Goal: Browse casually: Explore the website without a specific task or goal

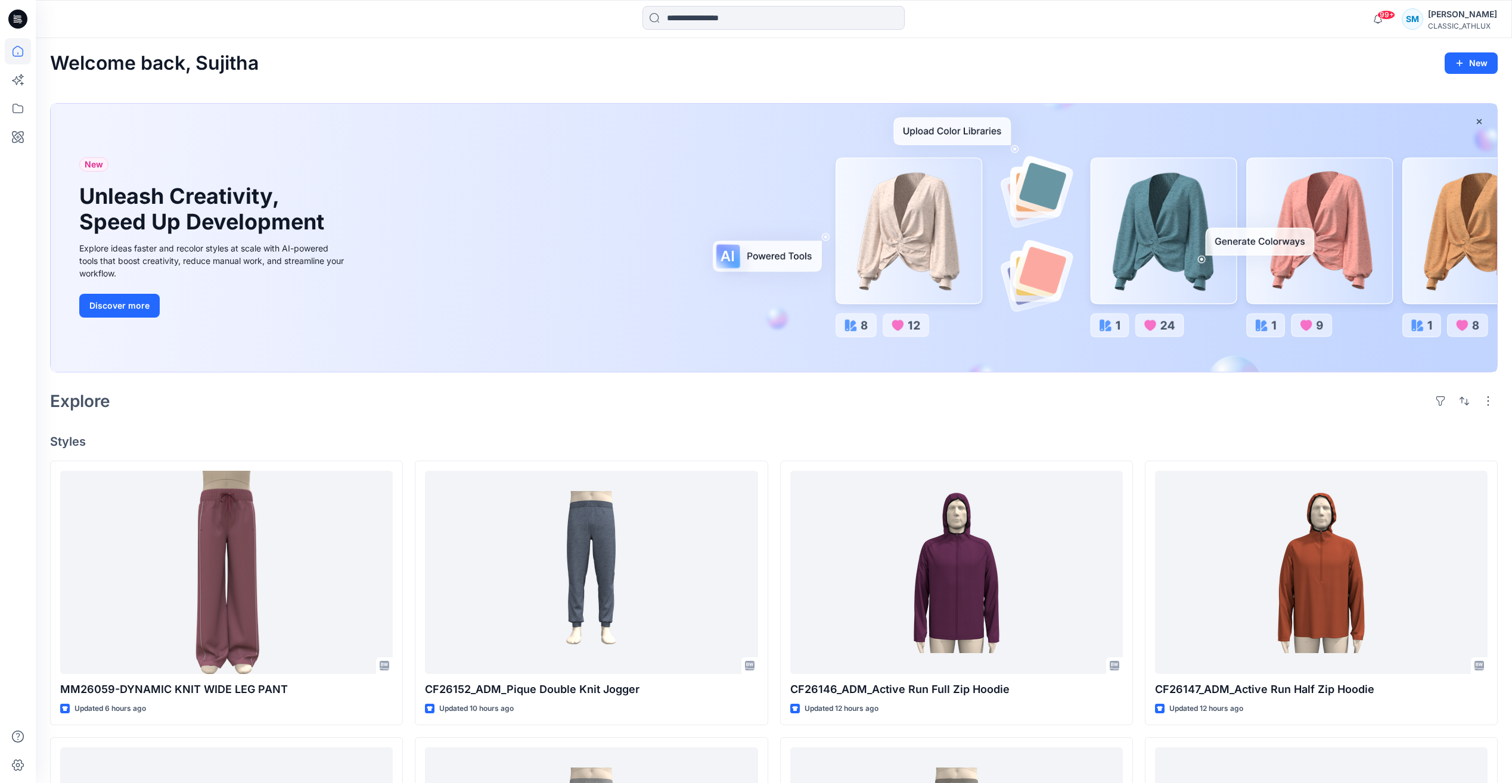
scroll to position [553, 0]
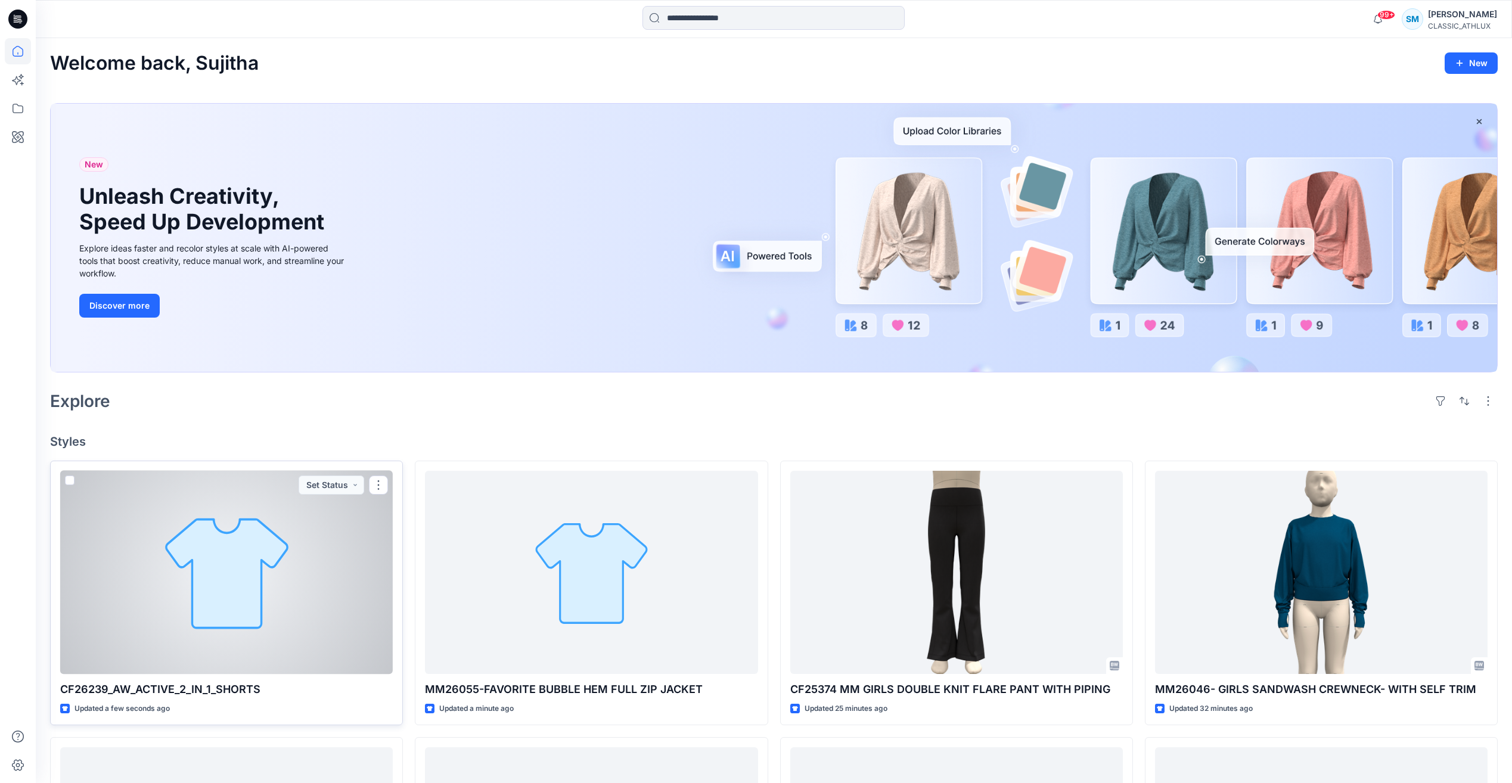
click at [346, 584] on div at bounding box center [226, 572] width 333 height 203
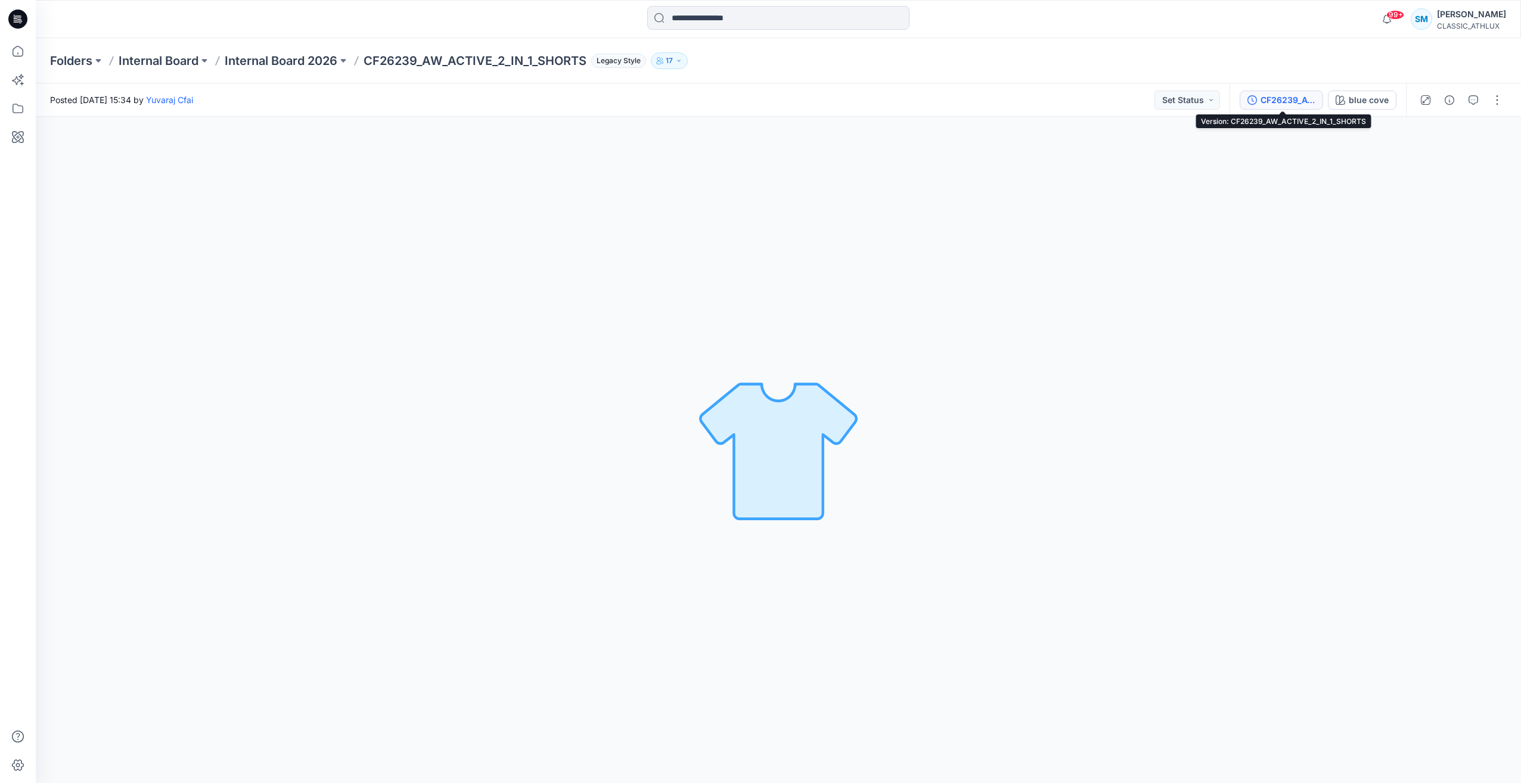
click at [1286, 97] on div "CF26239_AW_ACTIVE_2_IN_1_SHORTS" at bounding box center [1288, 100] width 55 height 13
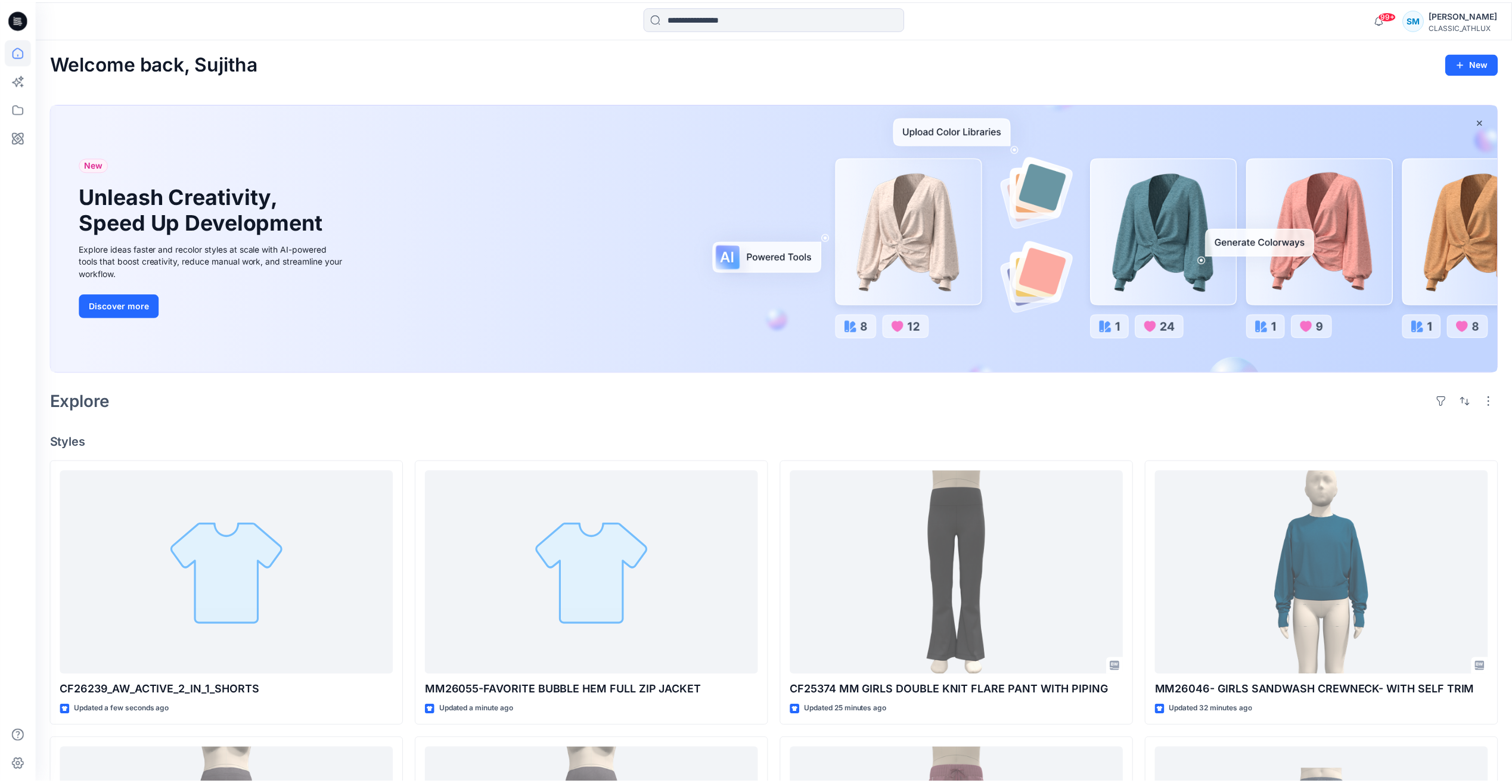
scroll to position [553, 0]
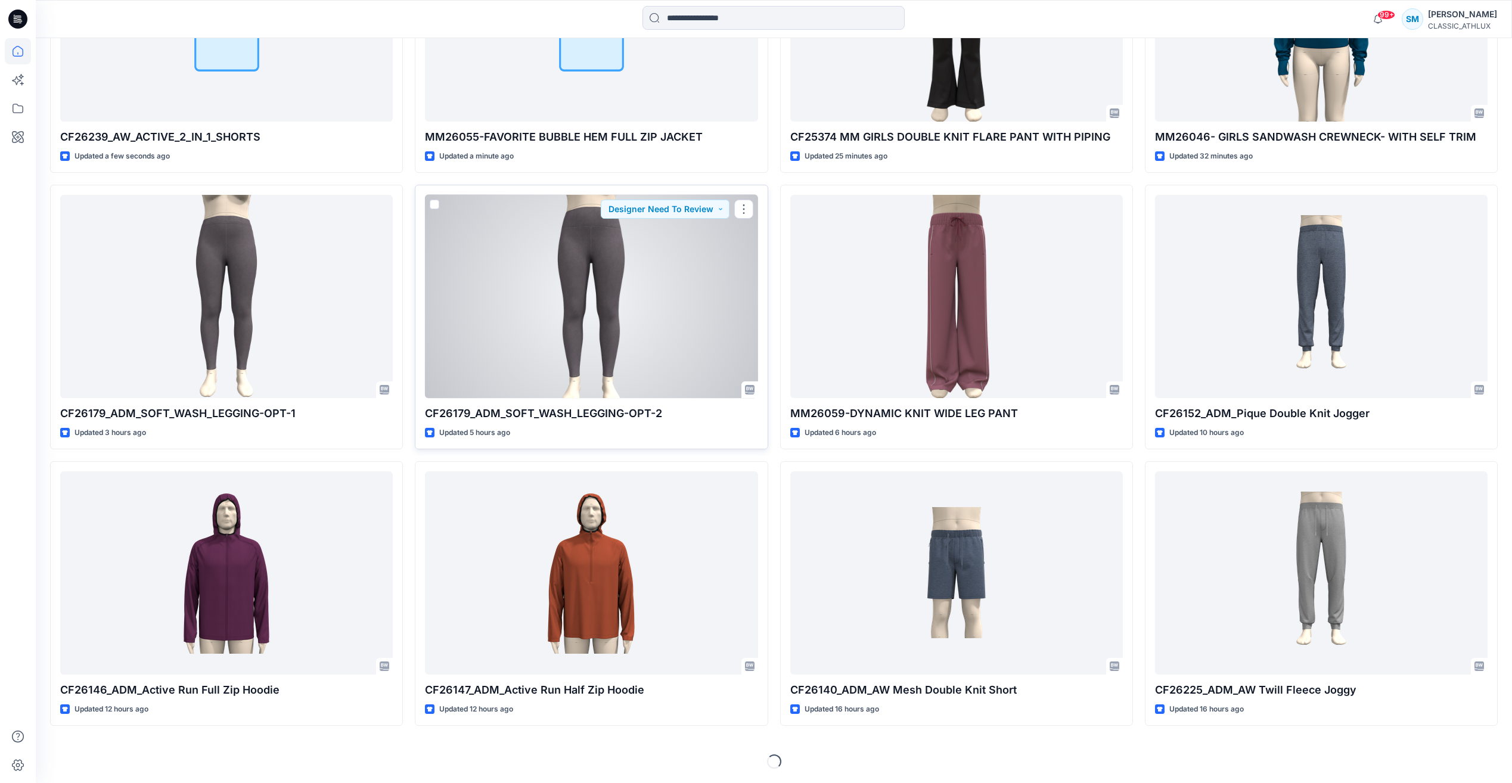
click at [607, 316] on div at bounding box center [591, 296] width 333 height 203
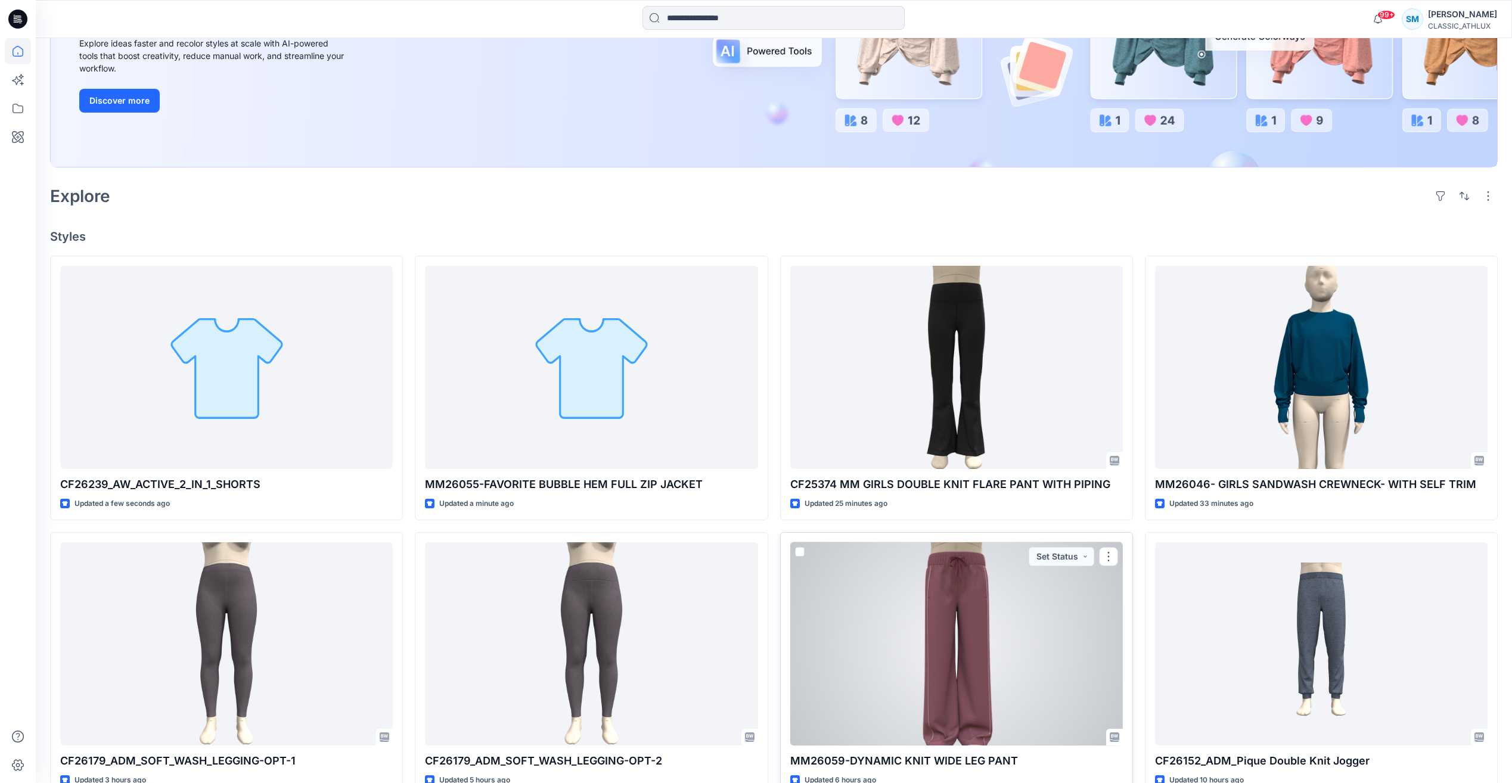
scroll to position [195, 0]
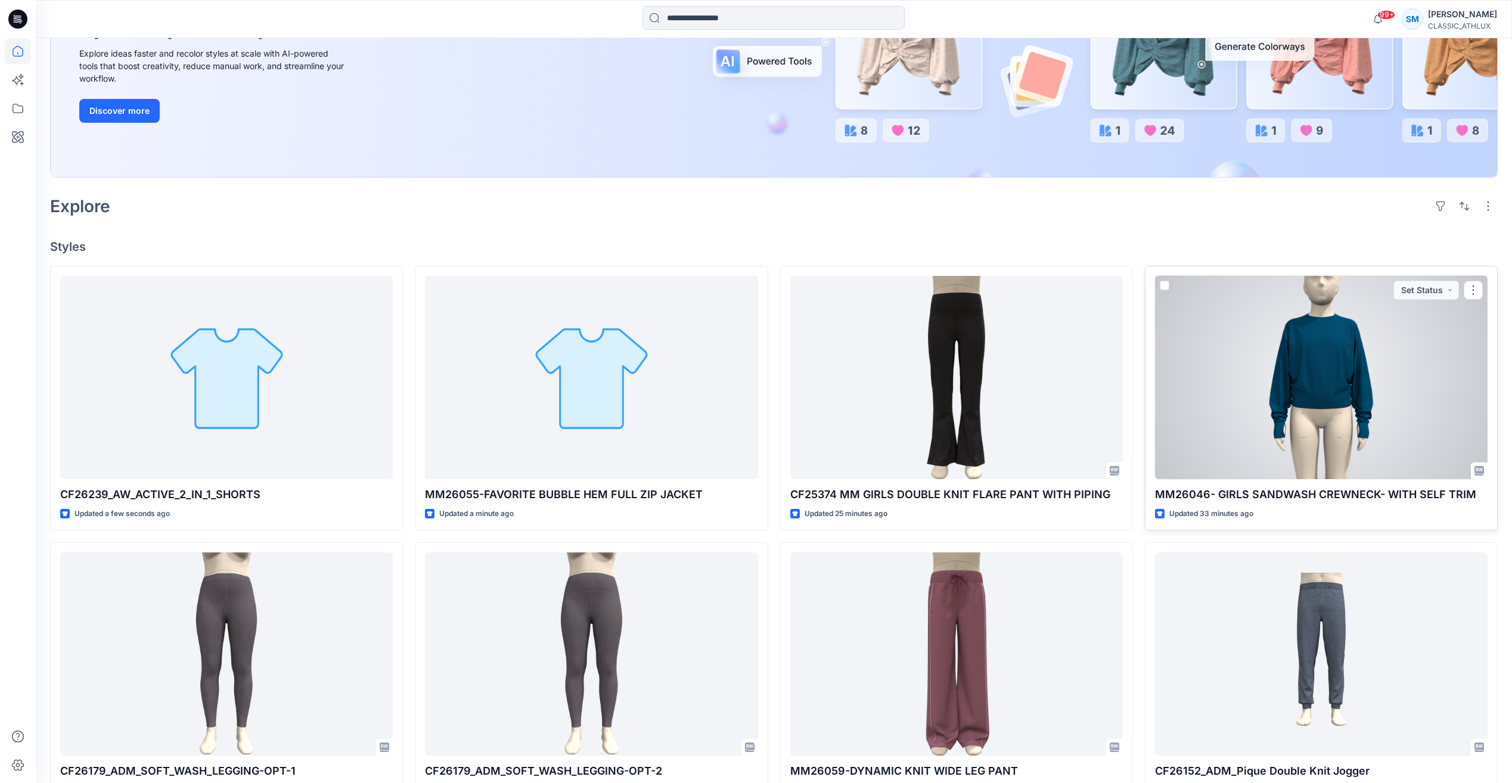
click at [1276, 400] on div at bounding box center [1321, 377] width 333 height 203
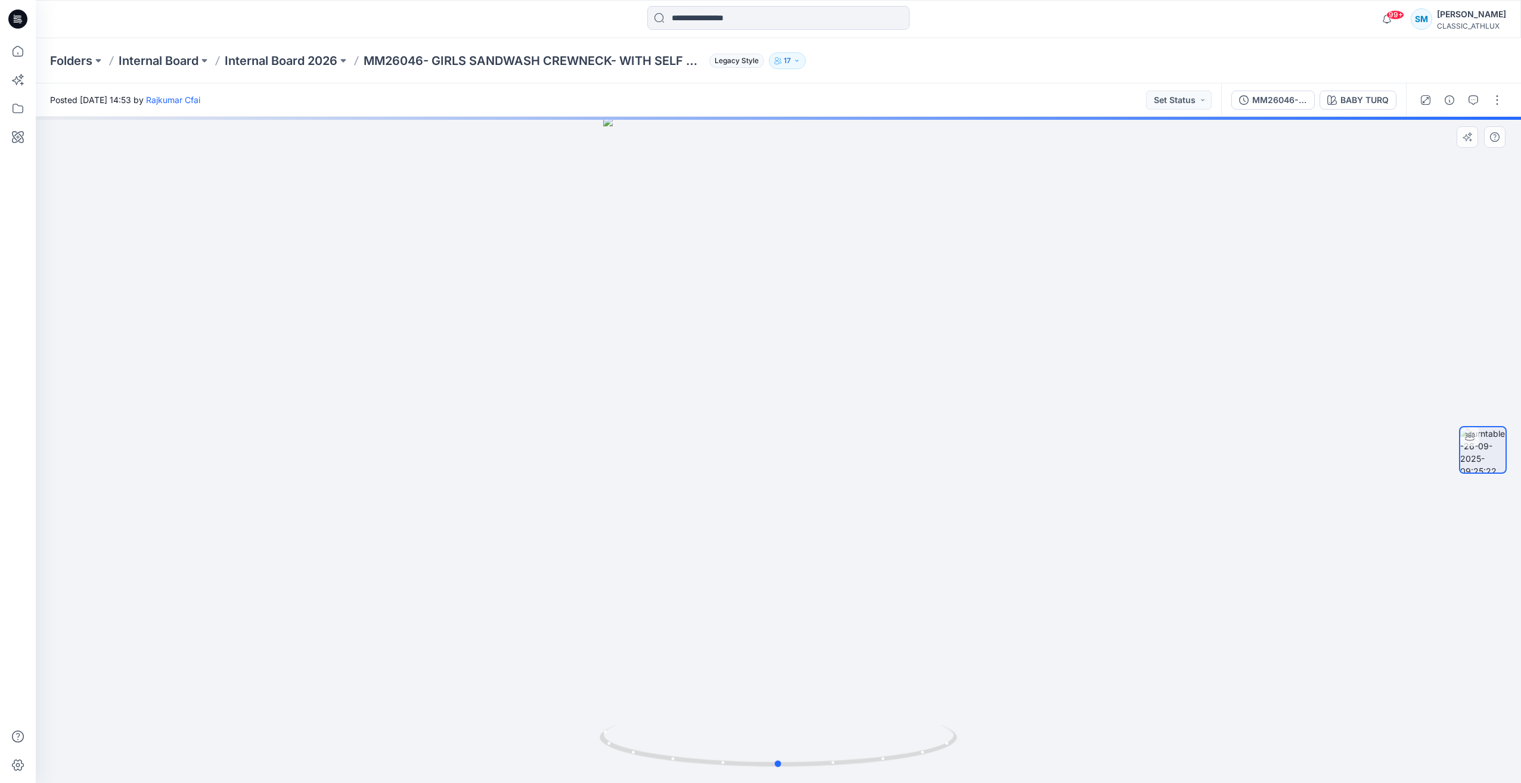
click at [523, 440] on div at bounding box center [779, 450] width 1486 height 666
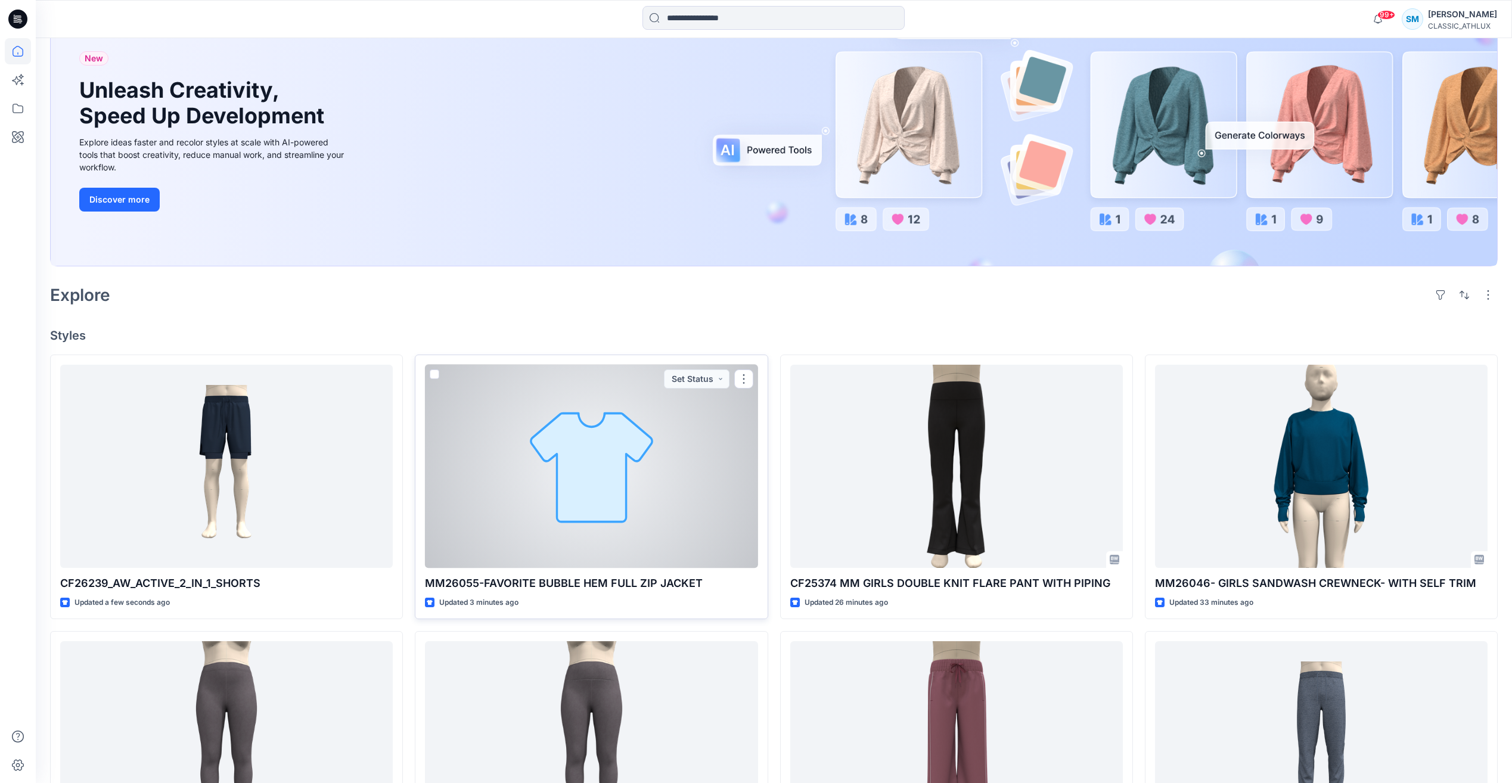
scroll to position [119, 0]
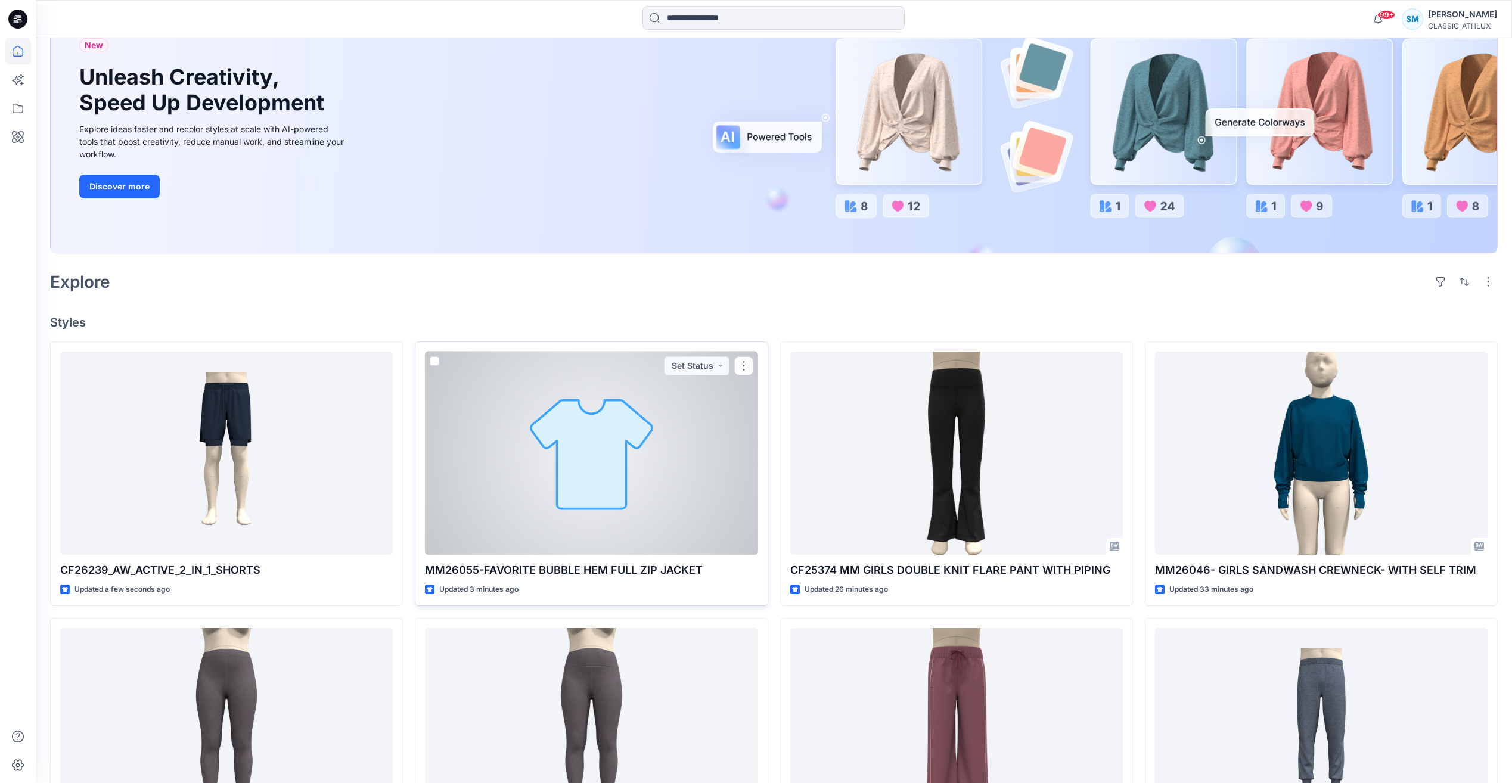
click at [611, 468] on div at bounding box center [591, 453] width 333 height 203
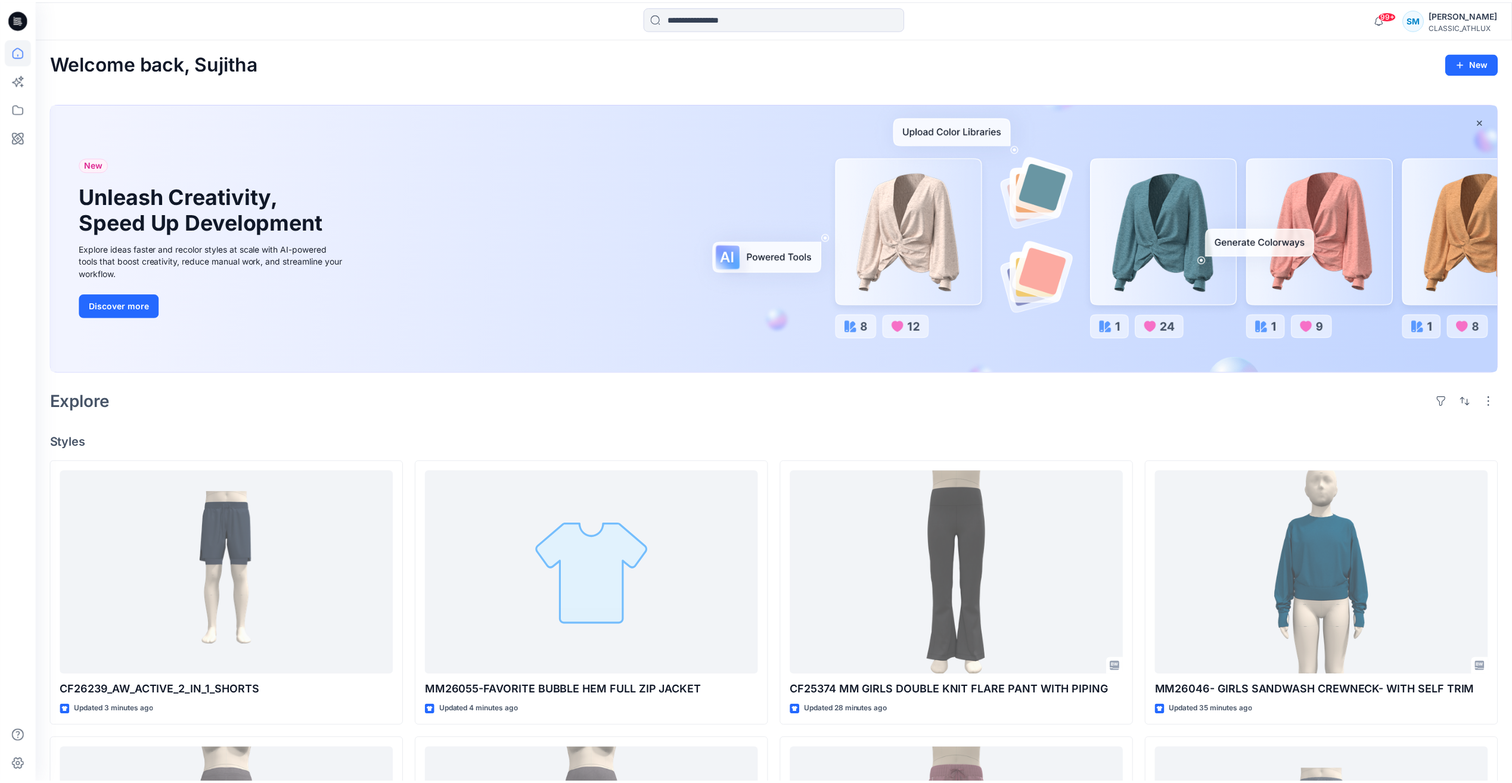
scroll to position [119, 0]
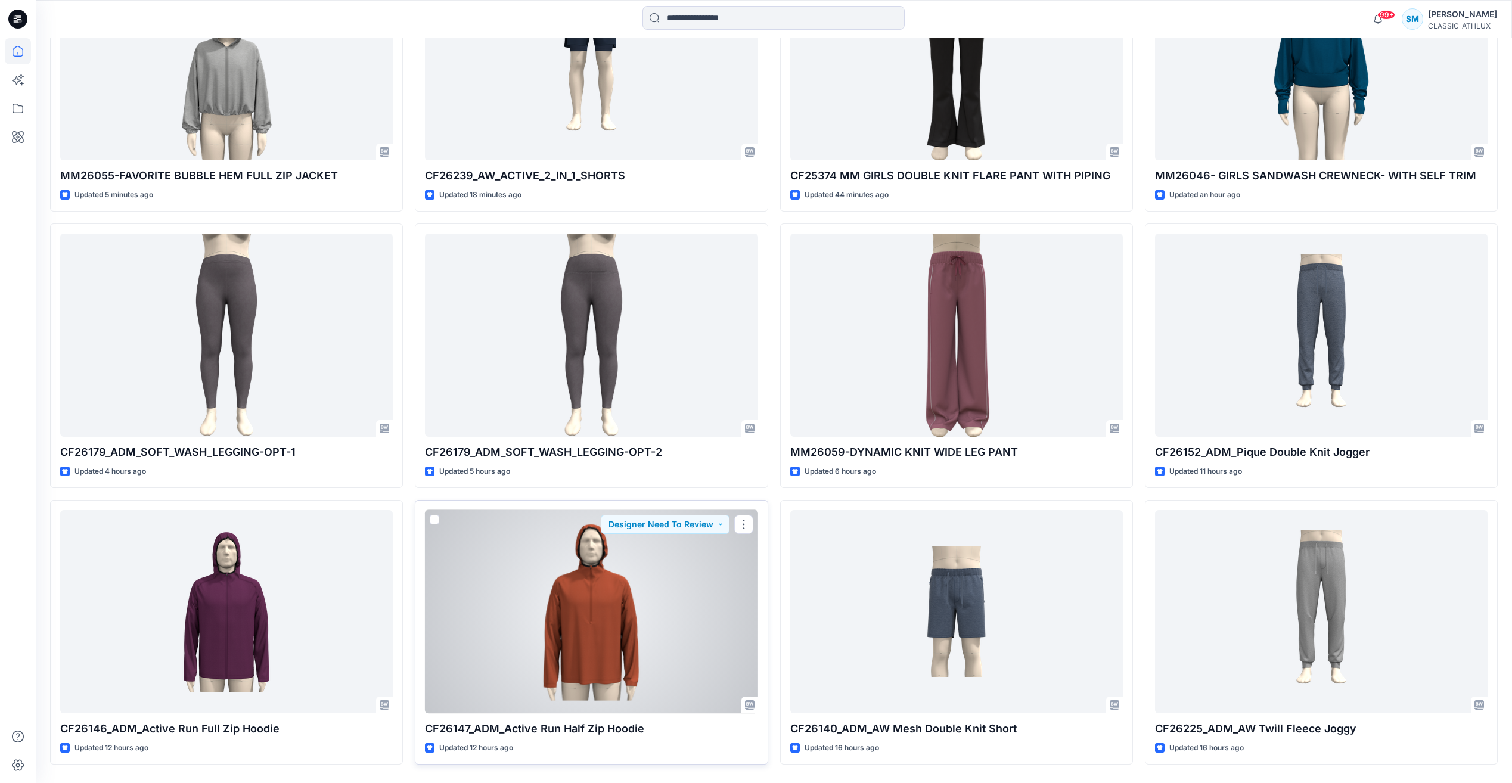
scroll to position [553, 0]
